Goal: Navigation & Orientation: Find specific page/section

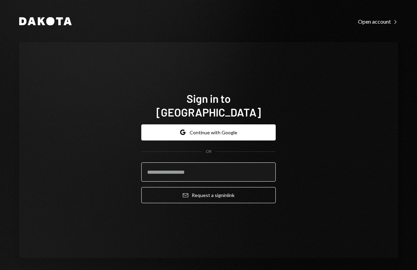
click at [181, 166] on input "email" at bounding box center [208, 172] width 134 height 19
type input "**********"
click at [141, 187] on button "Email Request a sign in link" at bounding box center [208, 195] width 134 height 16
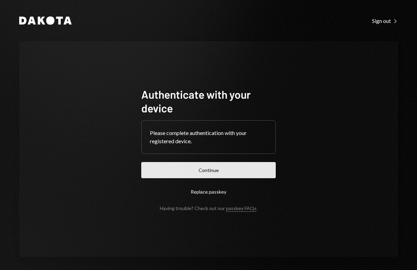
click at [189, 170] on button "Continue" at bounding box center [208, 170] width 134 height 16
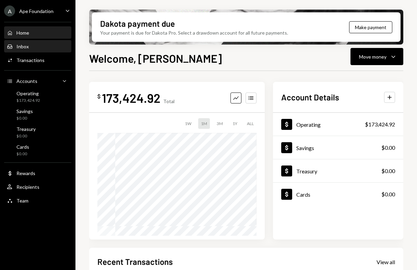
click at [25, 49] on div "Inbox" at bounding box center [22, 47] width 12 height 6
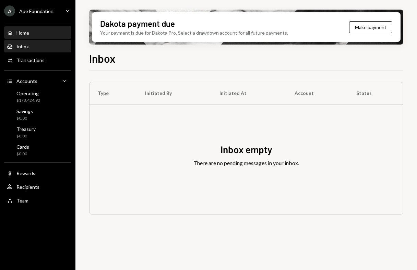
click at [22, 36] on div "Home Home" at bounding box center [38, 33] width 62 height 12
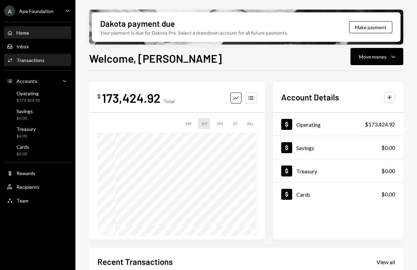
click at [35, 59] on div "Transactions" at bounding box center [30, 60] width 28 height 6
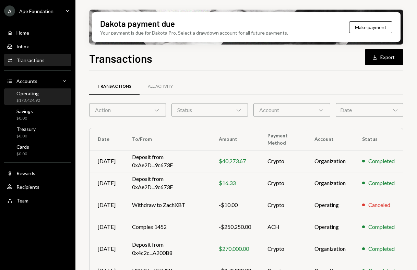
click at [35, 95] on div "Operating" at bounding box center [28, 94] width 24 height 6
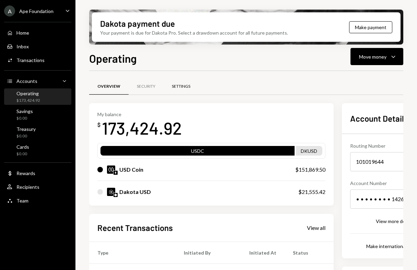
click at [187, 82] on div "Settings" at bounding box center [181, 87] width 35 height 16
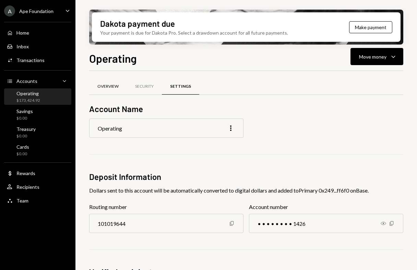
click at [110, 88] on div "Overview" at bounding box center [107, 87] width 21 height 6
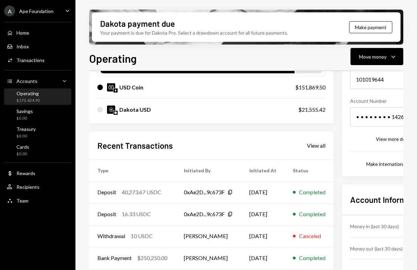
scroll to position [109, 0]
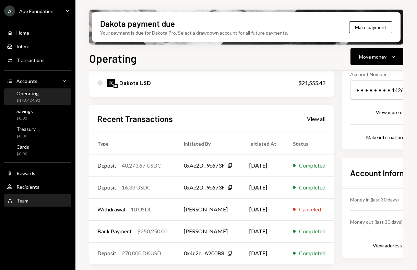
click at [27, 203] on div "Team" at bounding box center [22, 201] width 12 height 6
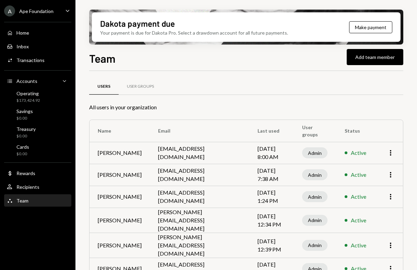
click at [38, 11] on div "Ape Foundation" at bounding box center [36, 11] width 34 height 6
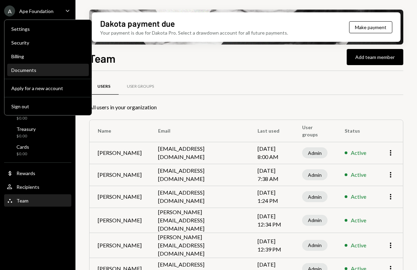
click at [27, 71] on div "Documents" at bounding box center [47, 70] width 73 height 6
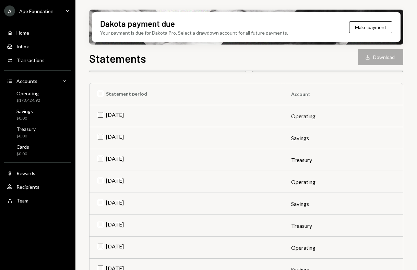
scroll to position [75, 0]
